Goal: Task Accomplishment & Management: Complete application form

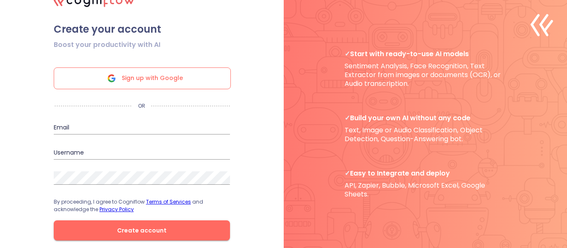
click at [129, 73] on span "Sign up with Google" at bounding box center [152, 78] width 61 height 21
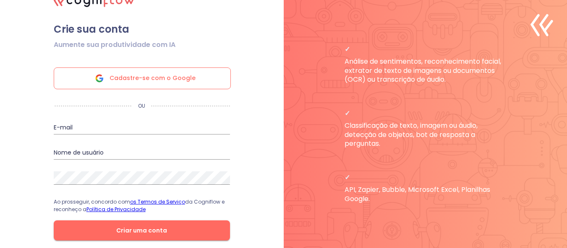
click at [132, 80] on font "Cadastre-se com o Google" at bounding box center [152, 78] width 86 height 8
click at [130, 133] on input "email" at bounding box center [142, 127] width 176 height 13
type input "mariapaularochaeuz@gmail.com"
type input "mariapaularochaeuz"
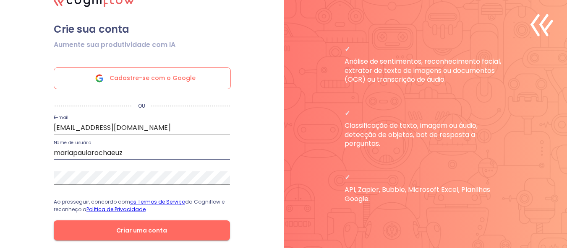
click at [127, 155] on input "mariapaularochaeuz" at bounding box center [142, 152] width 176 height 13
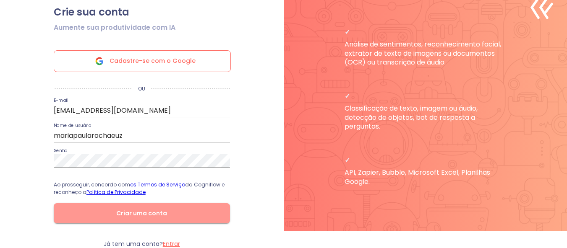
click at [173, 223] on button "Criar uma conta" at bounding box center [142, 213] width 176 height 20
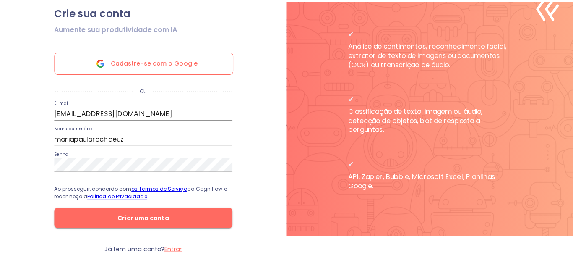
scroll to position [0, 0]
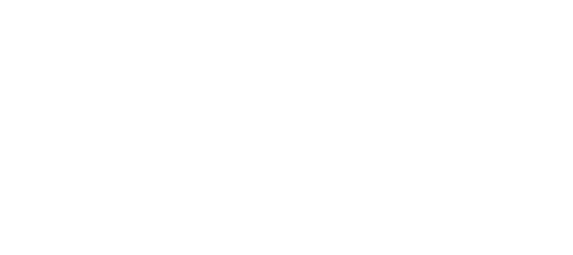
drag, startPoint x: 403, startPoint y: 101, endPoint x: 327, endPoint y: 58, distance: 86.8
click at [327, 0] on html "Texto original Avalie a tradução O feedback vai ser usado para ajudar a melhora…" at bounding box center [286, 0] width 573 height 0
